Goal: Navigation & Orientation: Find specific page/section

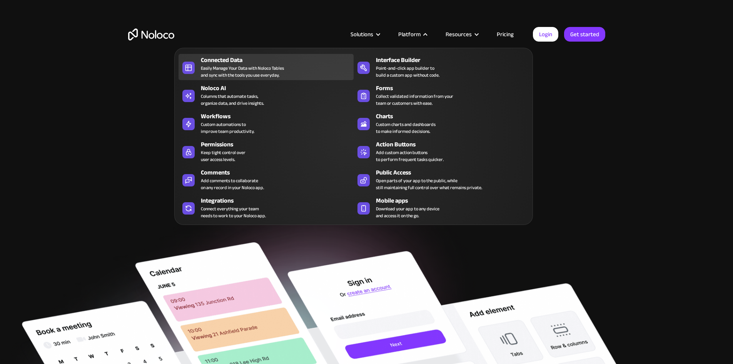
click at [309, 77] on div "Connected Data Easily Manage Your Data with Noloco Tables and sync with the too…" at bounding box center [275, 66] width 149 height 23
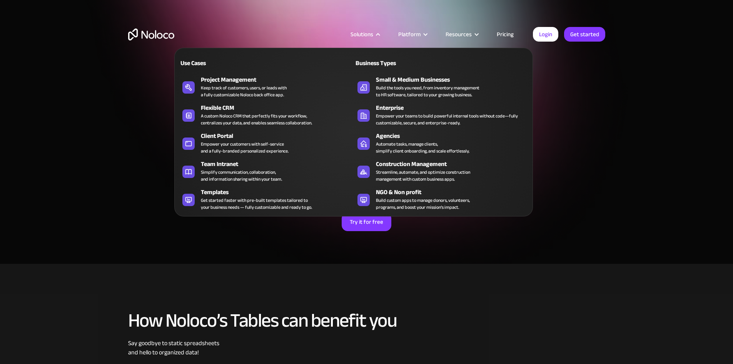
click at [378, 36] on div "Solutions" at bounding box center [365, 34] width 48 height 10
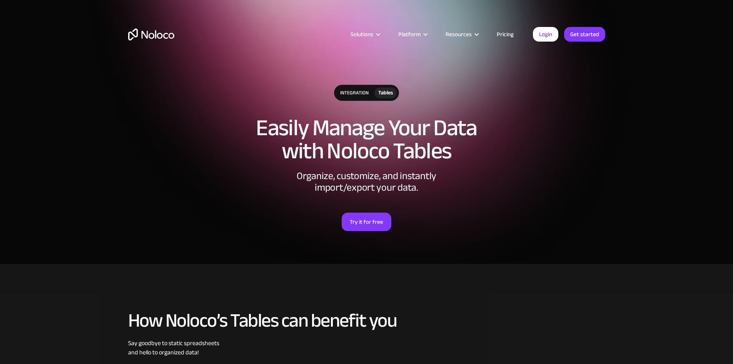
click at [378, 36] on div at bounding box center [378, 35] width 6 height 6
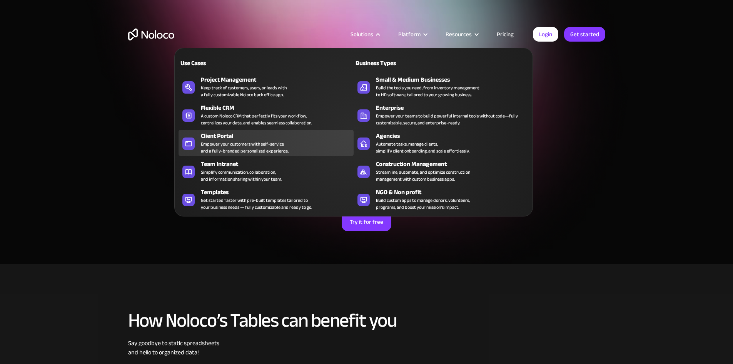
click at [296, 145] on div "Client Portal Empower your customers with self-service and a fully-branded pers…" at bounding box center [275, 142] width 149 height 23
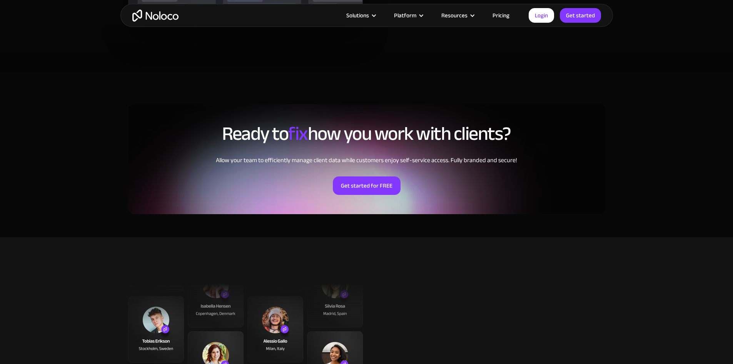
scroll to position [2002, 0]
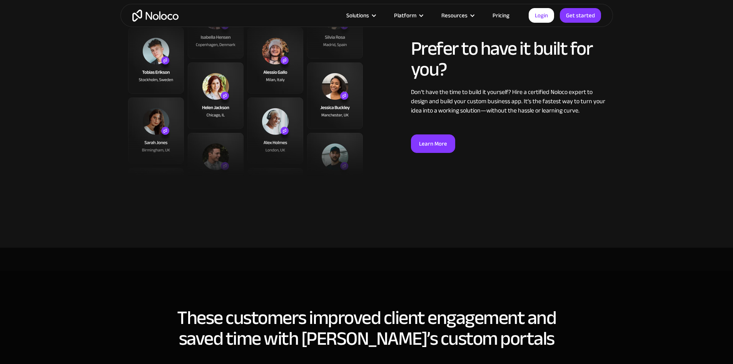
click at [507, 22] on div "Solutions Use Cases Business Types Project Management Keep track of customers, …" at bounding box center [367, 15] width 493 height 23
click at [506, 19] on link "Pricing" at bounding box center [501, 15] width 36 height 10
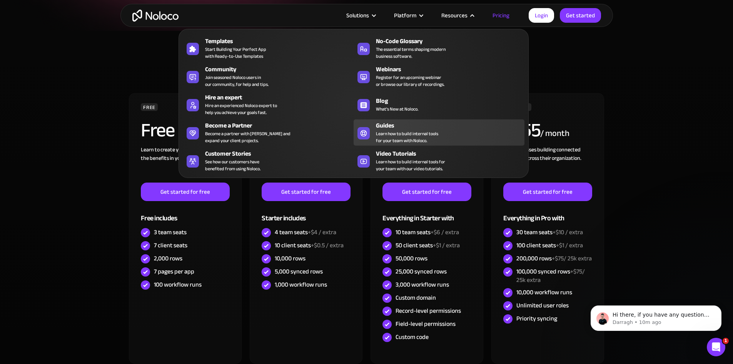
scroll to position [154, 0]
